Goal: Find specific page/section: Find specific page/section

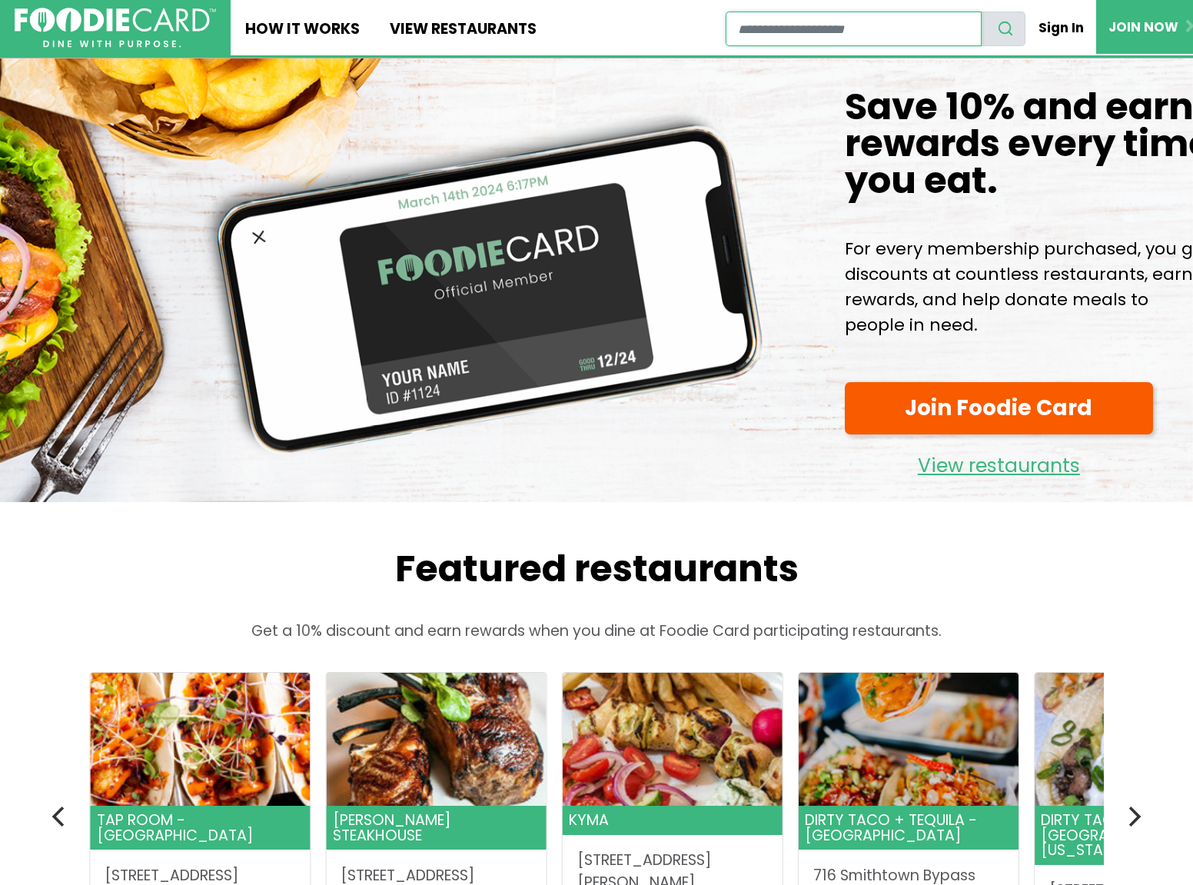
click at [809, 31] on input "restaurant search" at bounding box center [854, 29] width 256 height 35
type input "*****"
click at [1002, 26] on use "search" at bounding box center [1006, 28] width 13 height 13
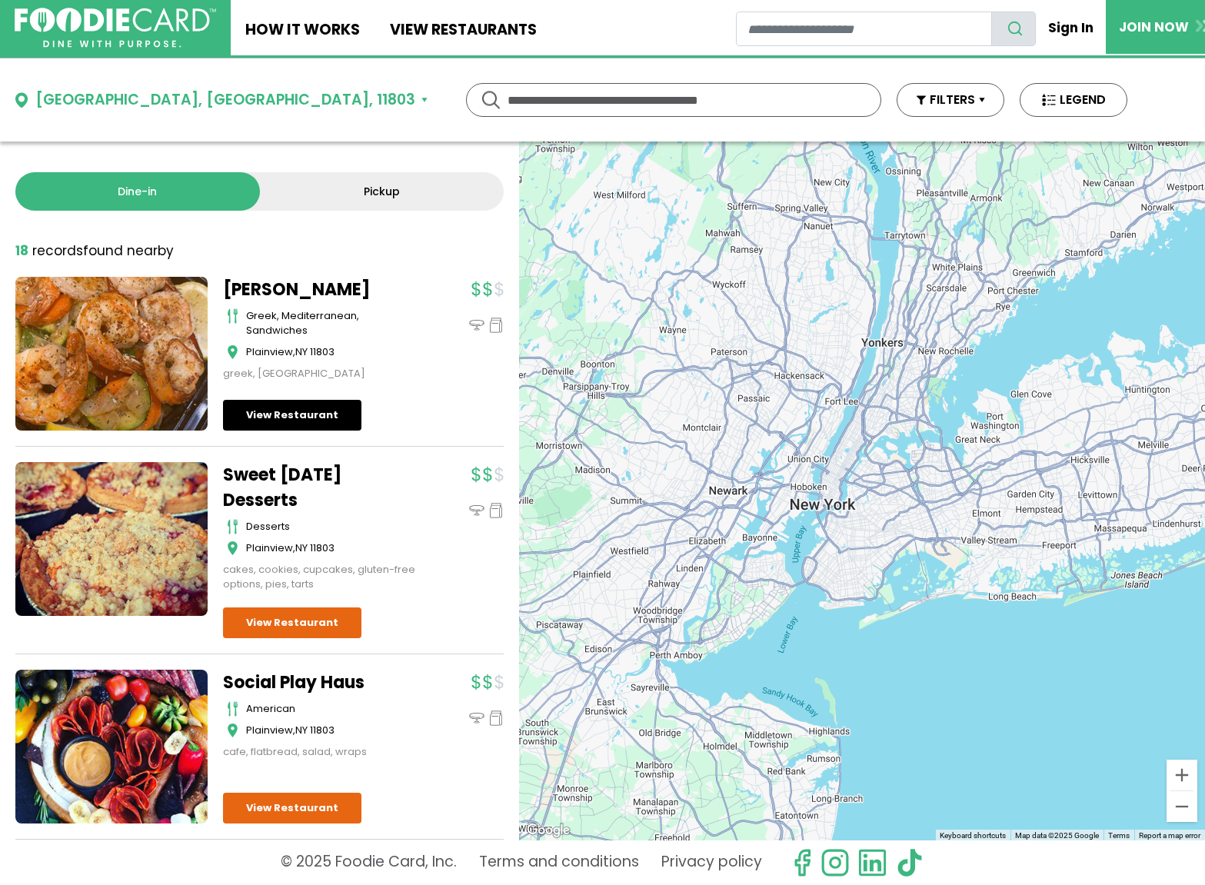
click at [284, 410] on link "View Restaurant" at bounding box center [292, 415] width 138 height 31
